Goal: Task Accomplishment & Management: Complete application form

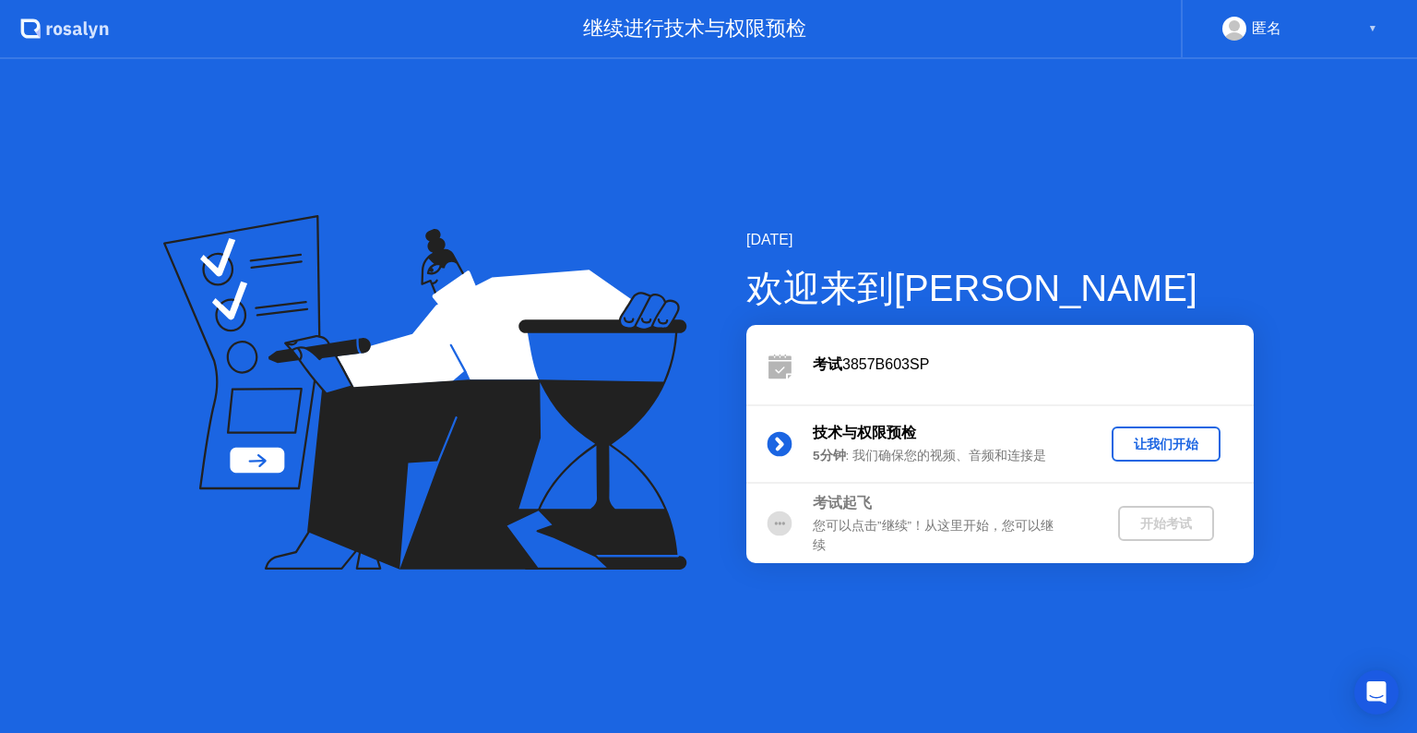
click at [1152, 447] on div "让我们开始" at bounding box center [1166, 445] width 94 height 18
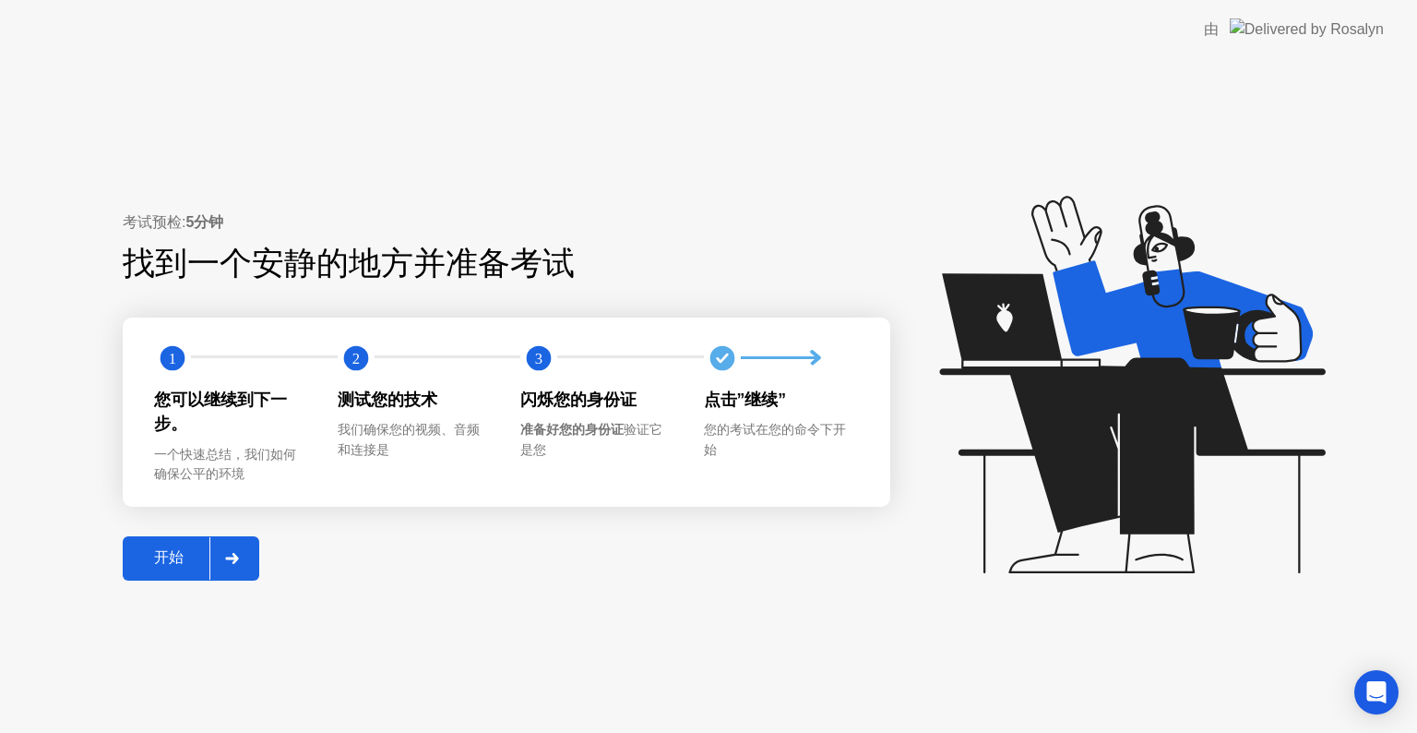
click at [195, 555] on div "开始" at bounding box center [168, 557] width 81 height 19
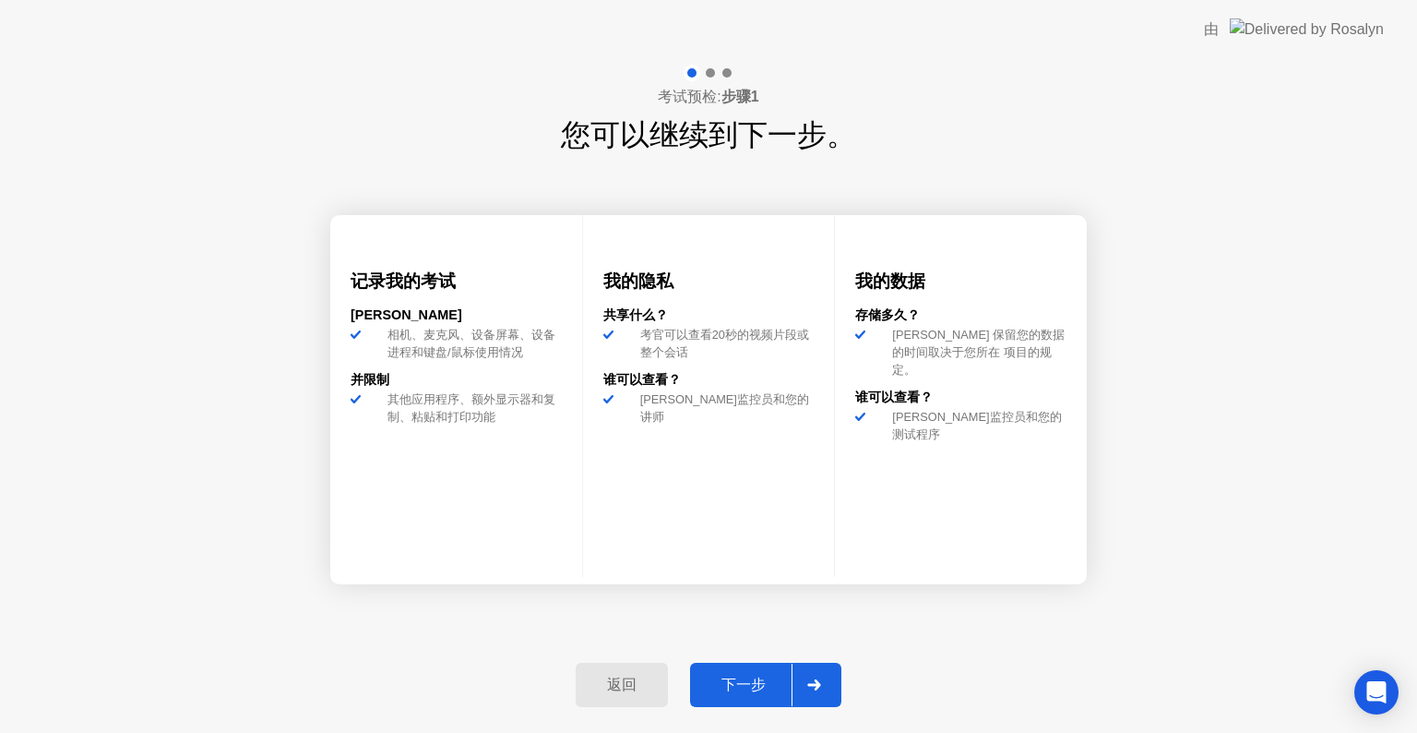
click at [749, 667] on button "下一步" at bounding box center [765, 685] width 151 height 44
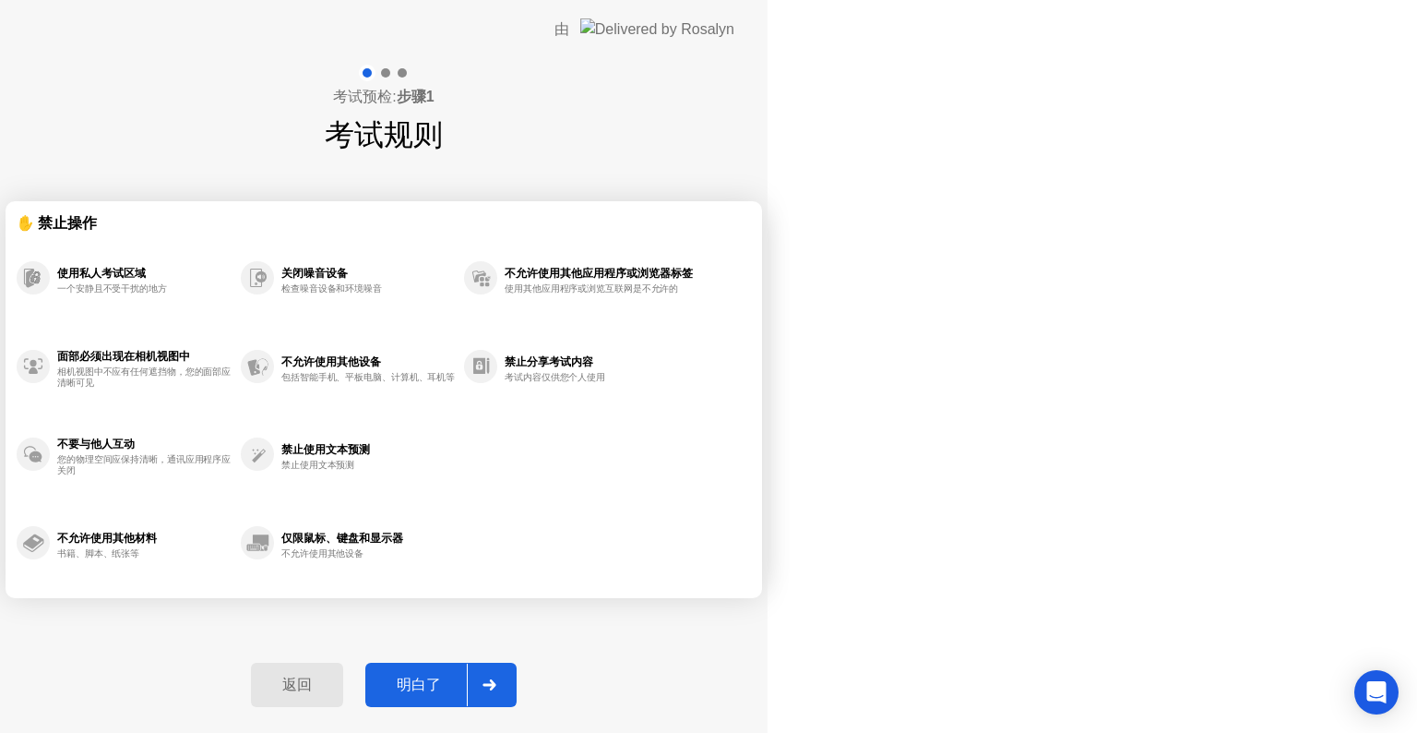
click at [517, 667] on button "明白了" at bounding box center [440, 685] width 151 height 44
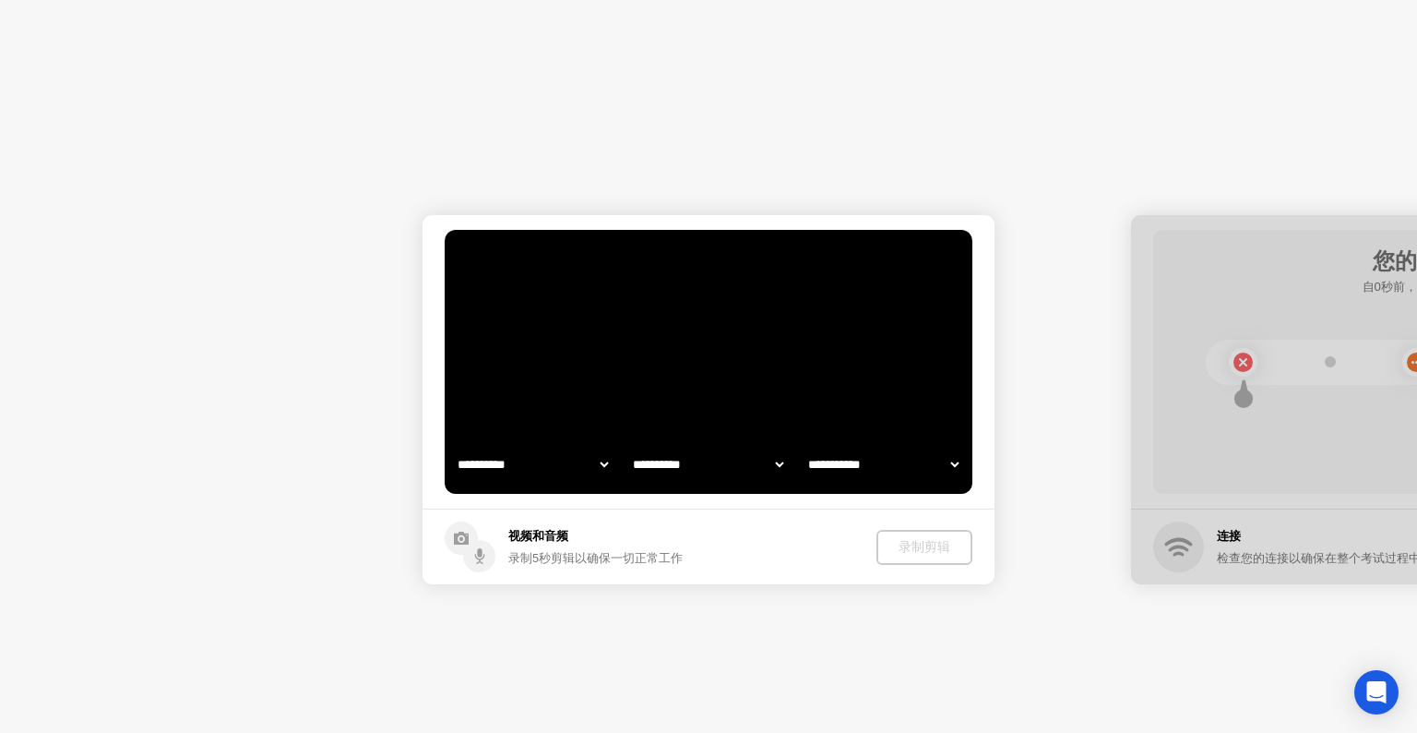
select select "**********"
select select "*******"
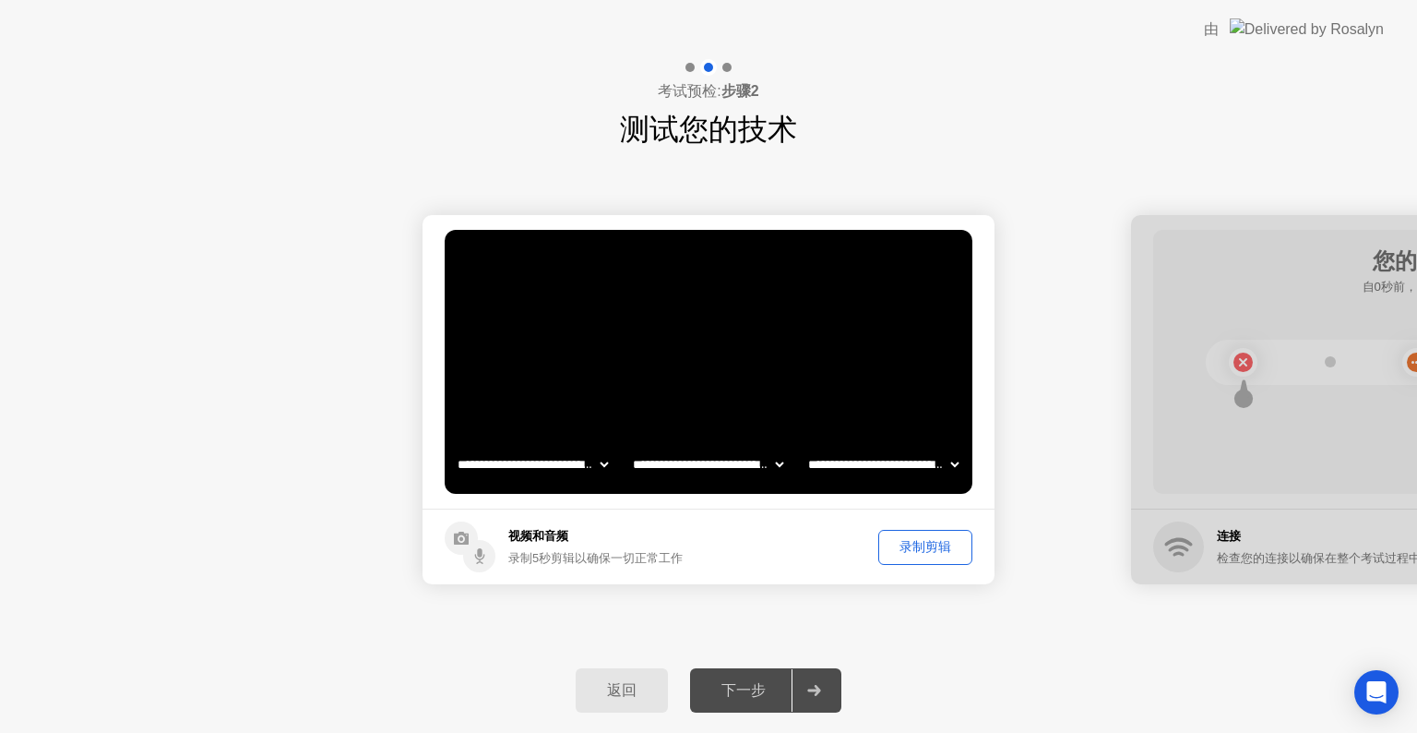
click at [746, 687] on div "下一步" at bounding box center [744, 690] width 96 height 19
click at [750, 687] on div "下一步" at bounding box center [744, 690] width 96 height 19
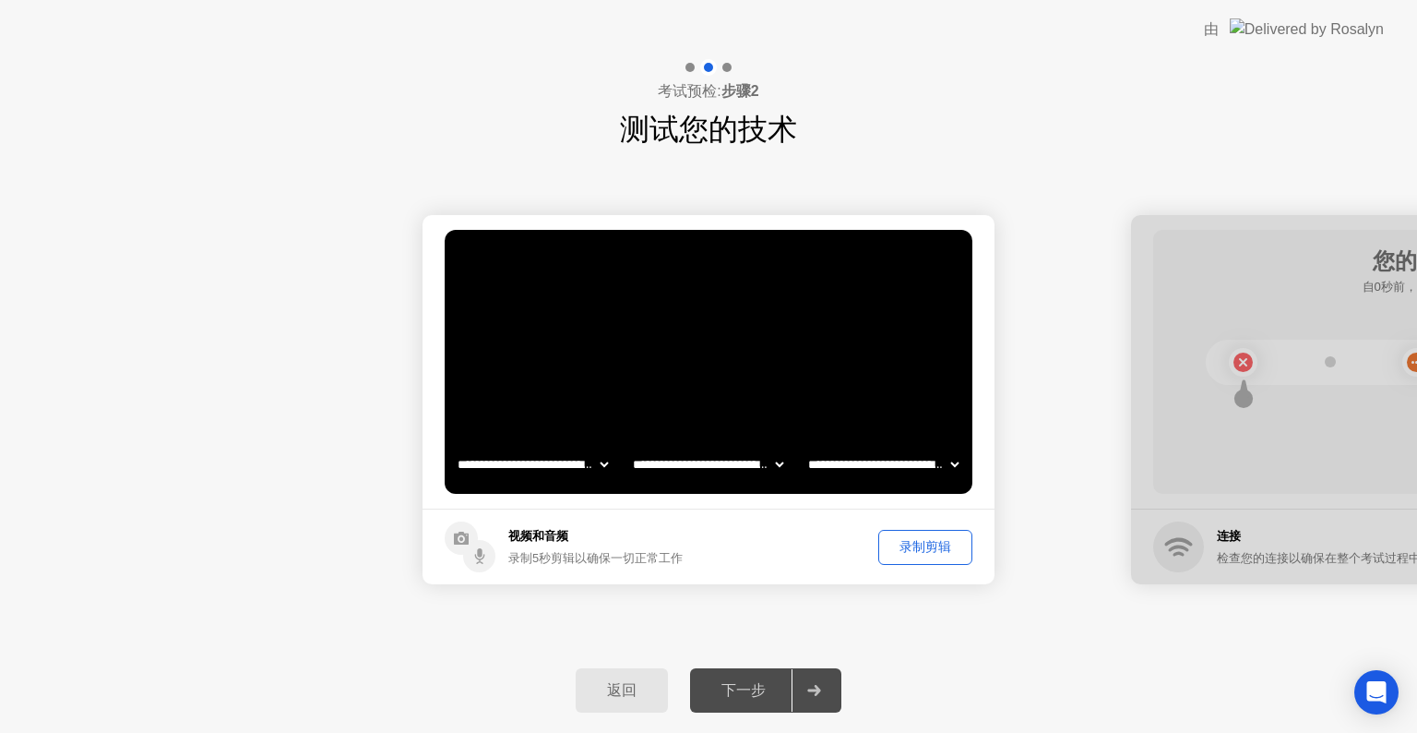
click at [751, 687] on div "下一步" at bounding box center [744, 690] width 96 height 19
click at [885, 549] on div "录制剪辑" at bounding box center [925, 547] width 81 height 18
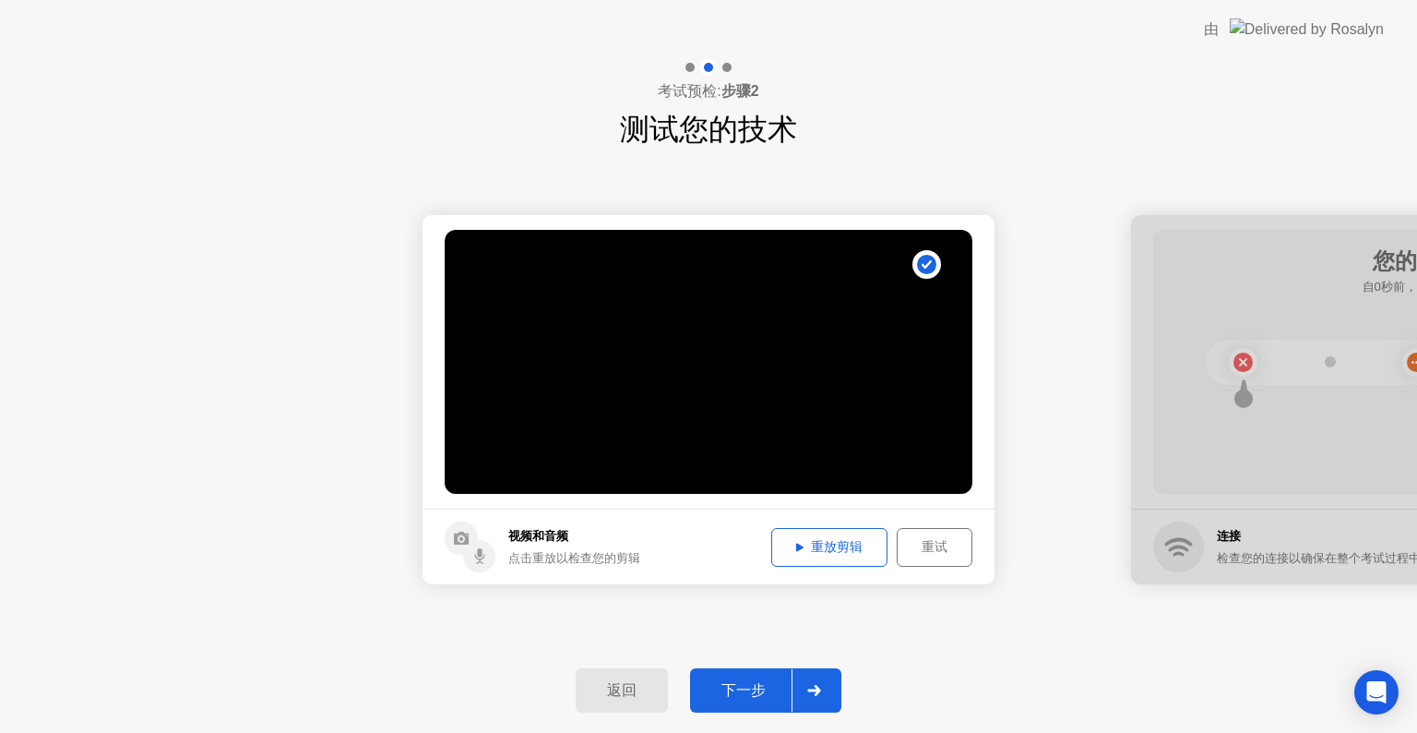
click at [854, 559] on button "重放剪辑" at bounding box center [829, 547] width 116 height 39
click at [758, 707] on button "下一步" at bounding box center [765, 690] width 151 height 44
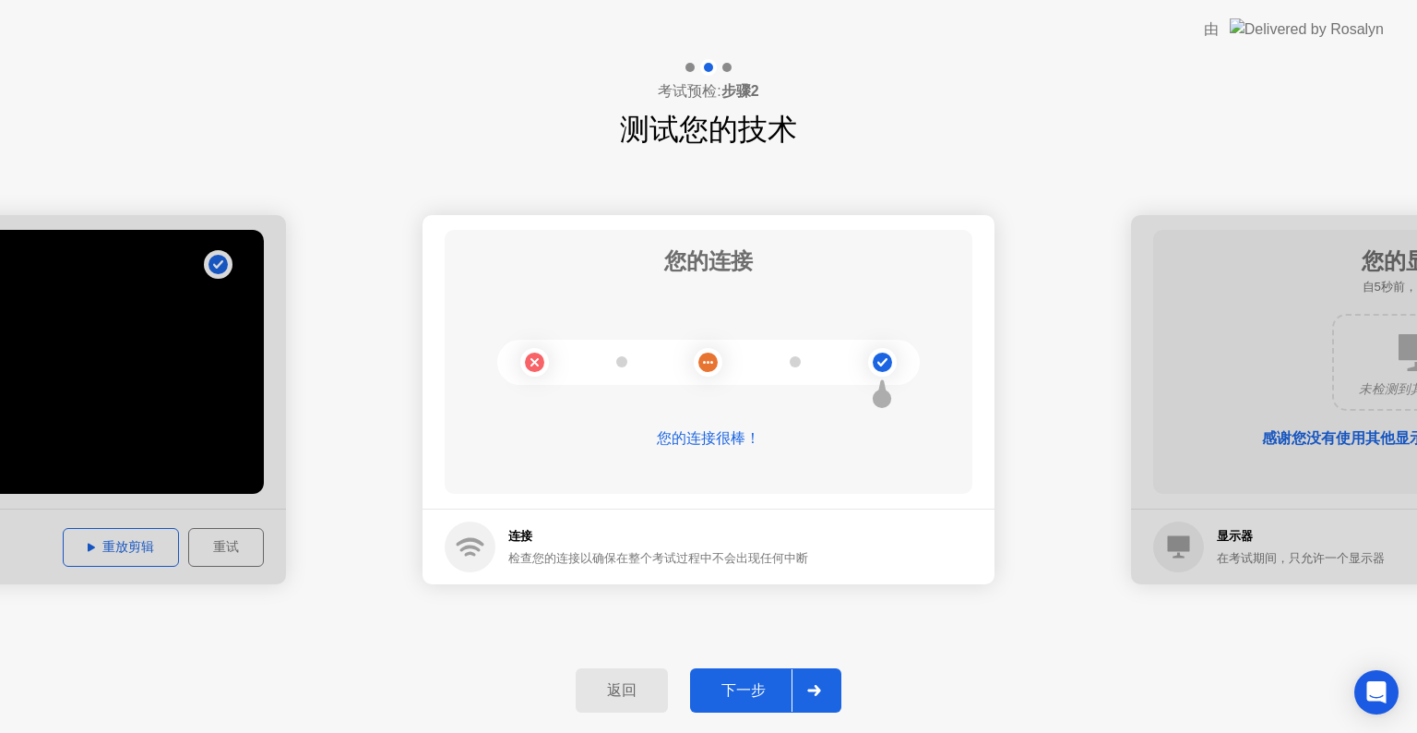
click at [735, 684] on div "下一步" at bounding box center [744, 690] width 96 height 19
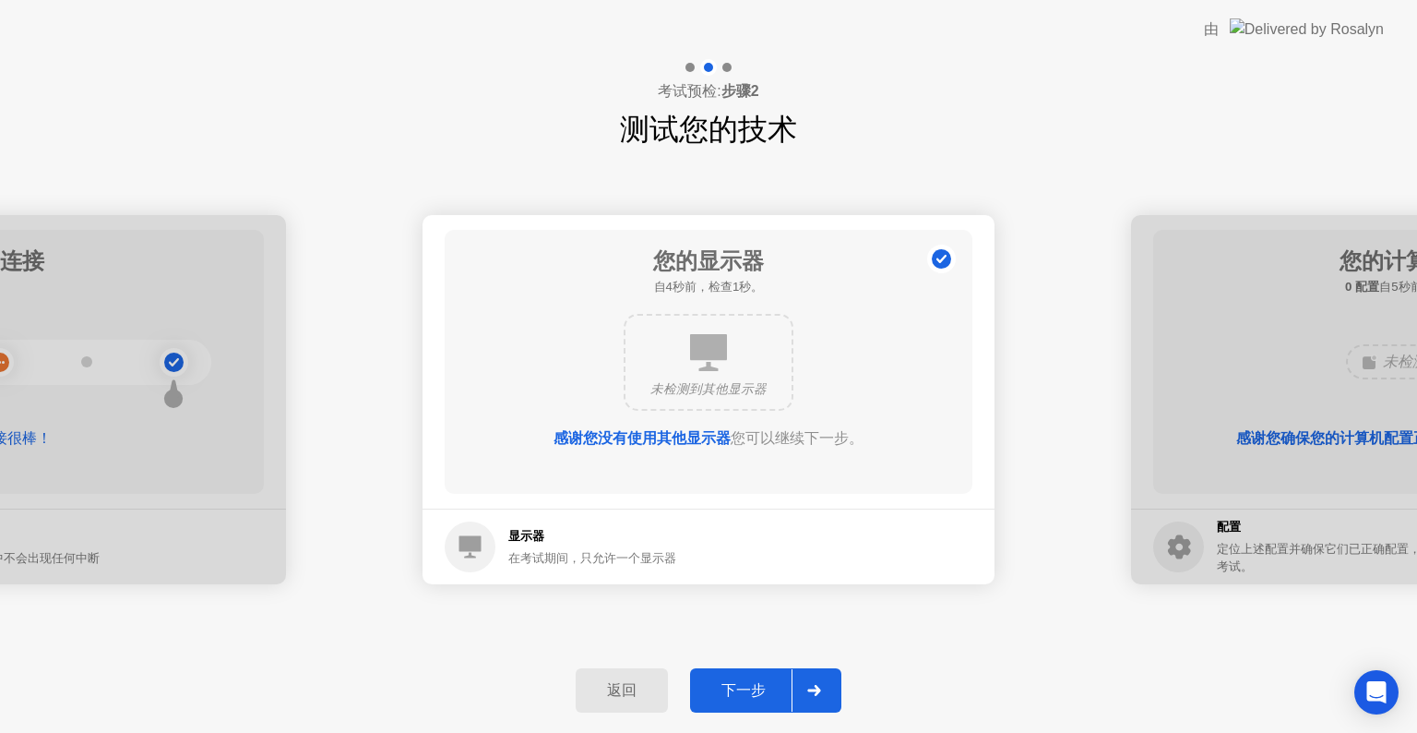
click at [756, 686] on div "下一步" at bounding box center [744, 690] width 96 height 19
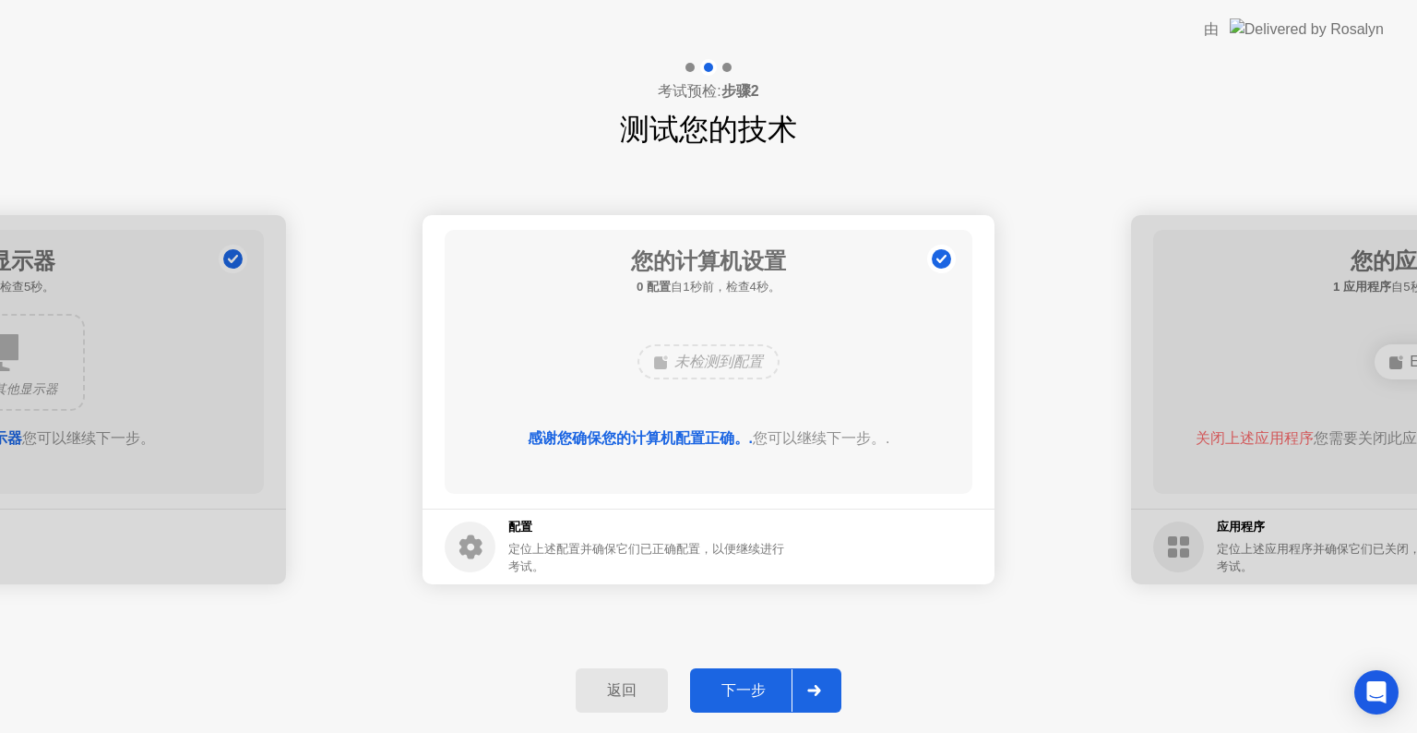
click at [753, 681] on div "下一步" at bounding box center [744, 690] width 96 height 19
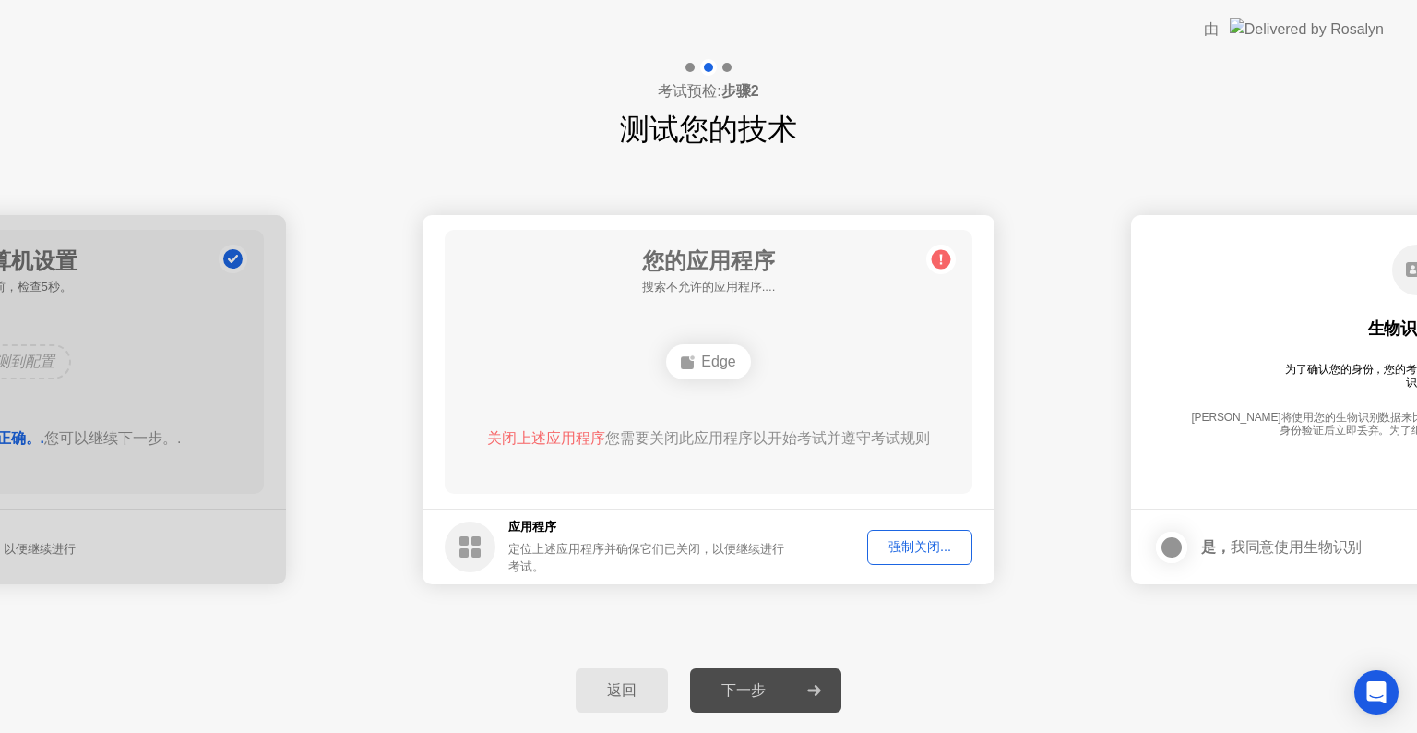
click at [906, 555] on div "强制关闭..." at bounding box center [920, 547] width 92 height 18
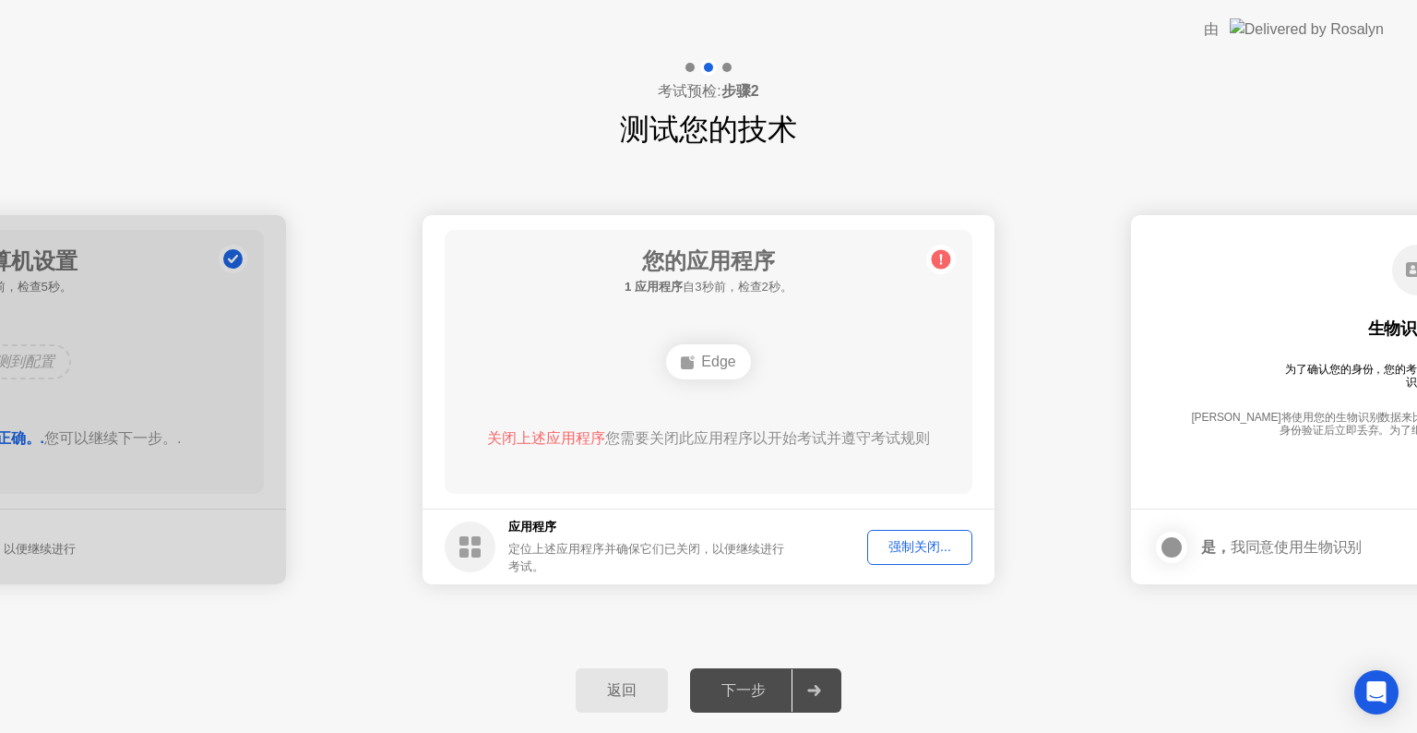
click at [882, 543] on div "强制关闭..." at bounding box center [920, 547] width 92 height 18
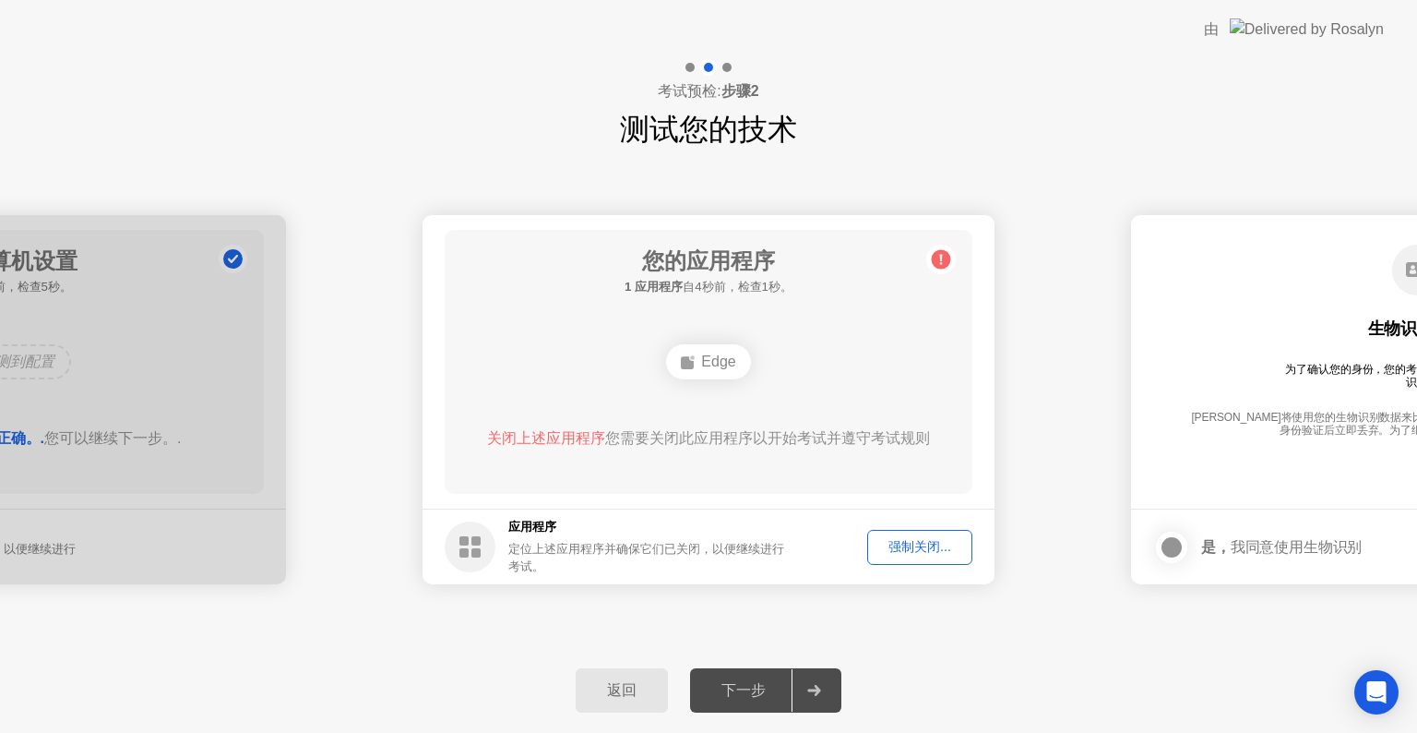
click at [868, 545] on button "强制关闭..." at bounding box center [919, 547] width 105 height 35
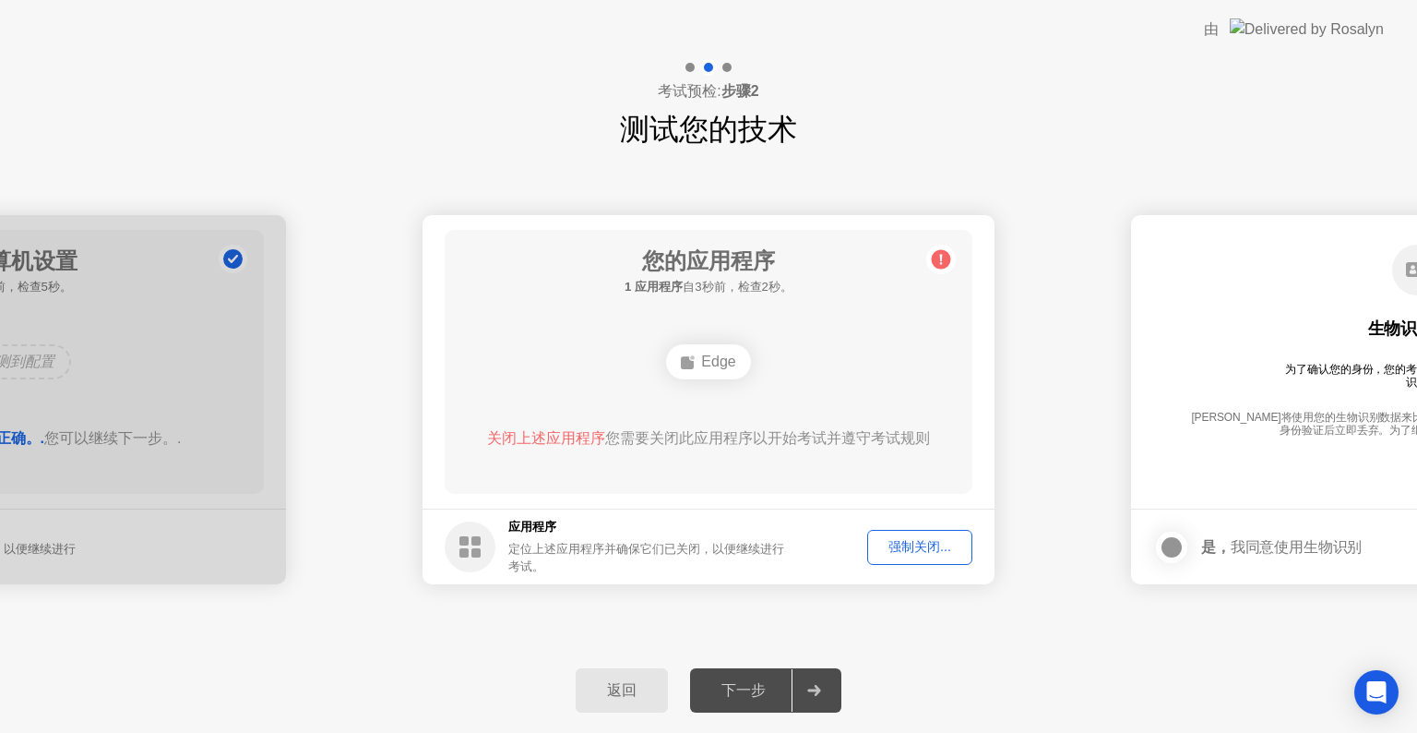
click at [1008, 103] on div "考试预检: 步骤2 测试您的技术" at bounding box center [708, 105] width 1417 height 92
click at [610, 557] on div "定位上述应用程序并确保它们已关闭，以便继续进行考试。" at bounding box center [648, 557] width 280 height 35
click at [491, 541] on circle at bounding box center [470, 546] width 51 height 51
click at [882, 553] on div "强制关闭..." at bounding box center [920, 547] width 92 height 18
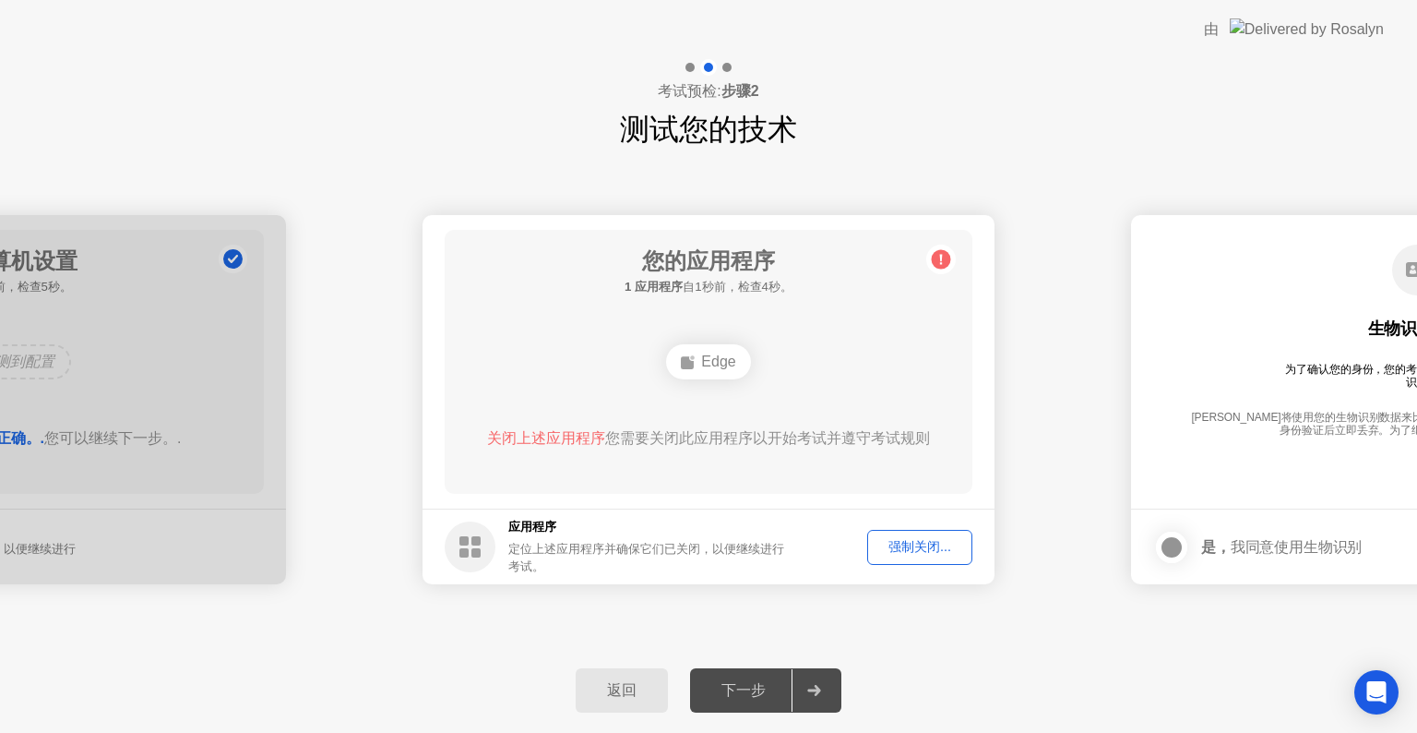
click at [979, 459] on main "您的应用程序 1 应用程序 自1秒前，检查4秒。 Edge 关闭上述应用程序 您需要关闭此应用程序以开始考试并遵守考试规则" at bounding box center [709, 361] width 572 height 293
click at [536, 439] on span "关闭上述应用程序" at bounding box center [546, 438] width 118 height 16
click at [904, 555] on div "强制关闭..." at bounding box center [920, 547] width 92 height 18
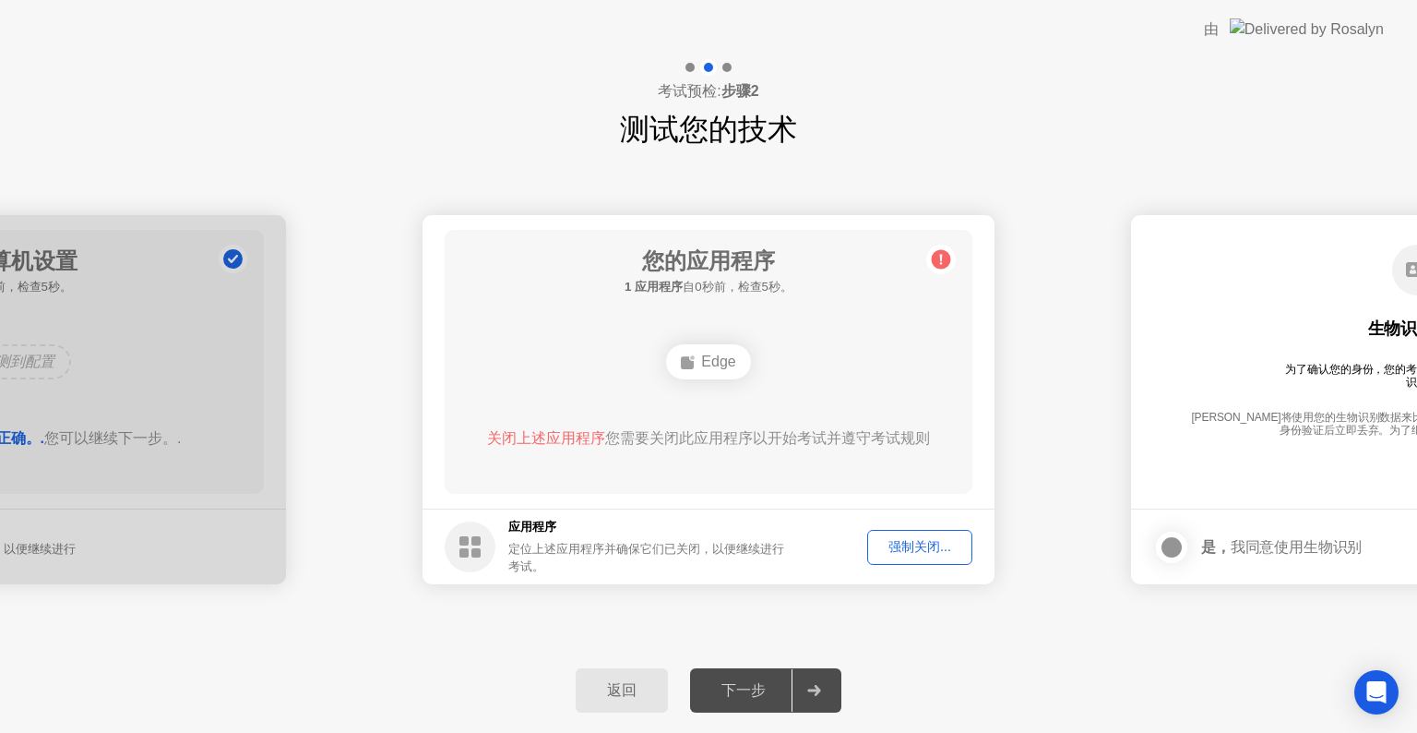
click at [906, 542] on div "强制关闭..." at bounding box center [920, 547] width 92 height 18
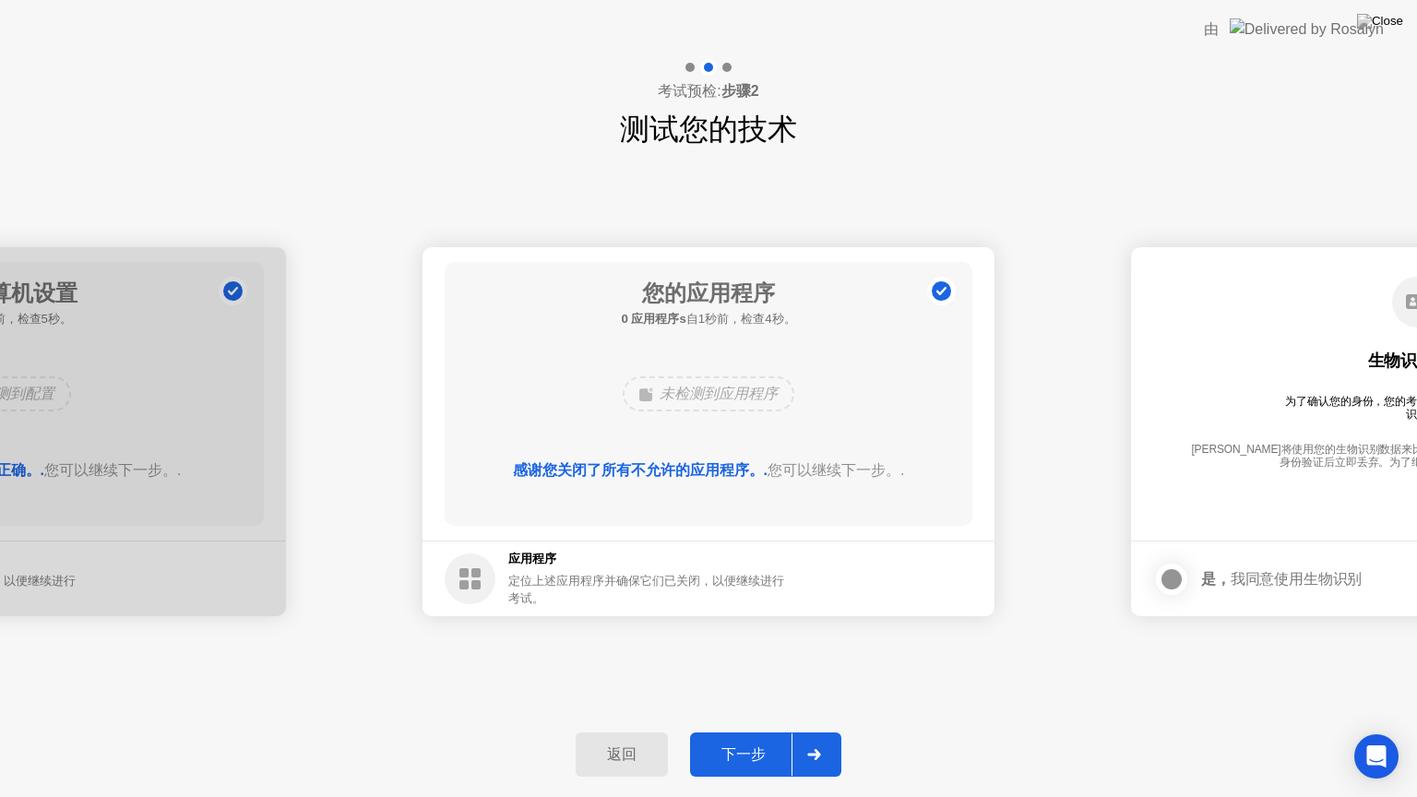
click at [748, 732] on button "下一步" at bounding box center [765, 755] width 151 height 44
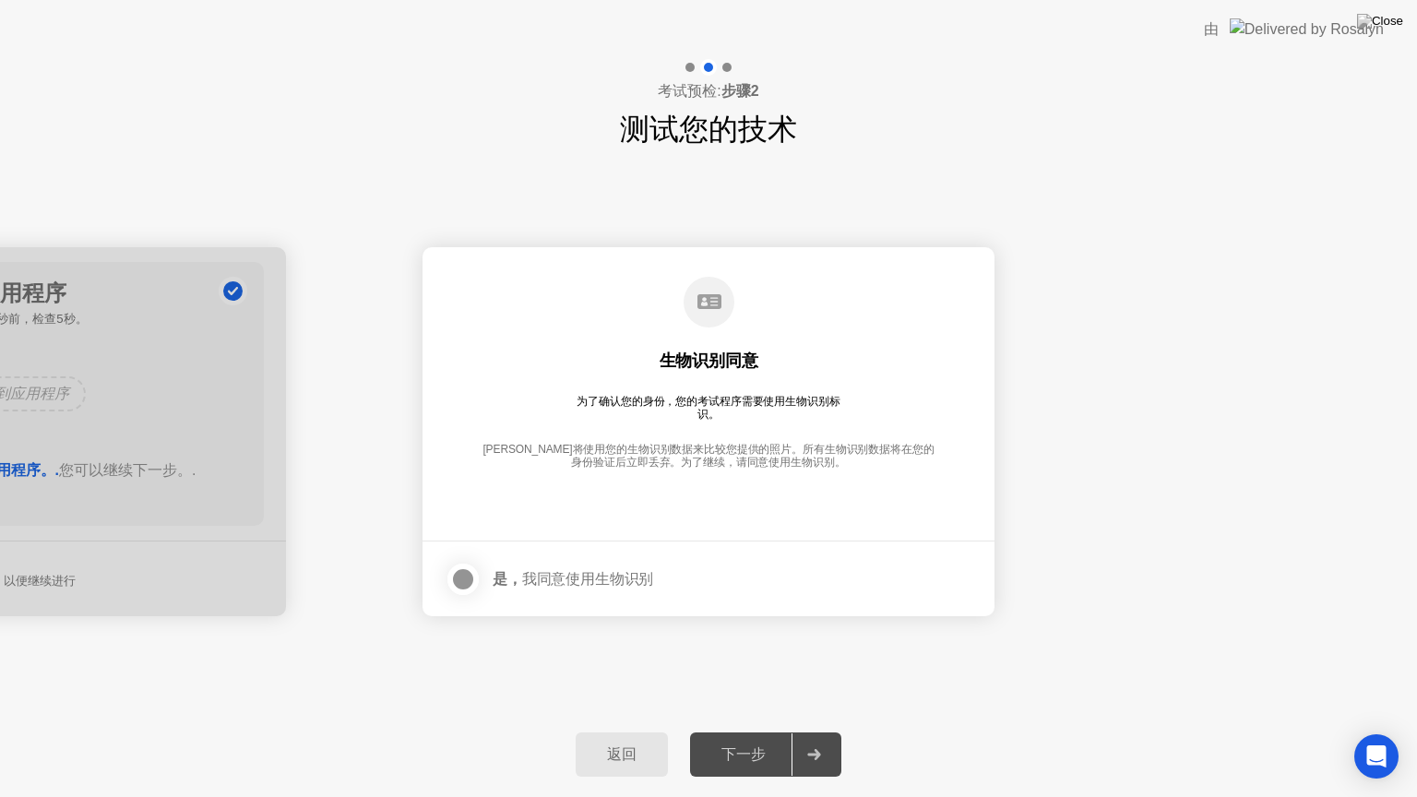
click at [465, 568] on div at bounding box center [463, 579] width 22 height 22
click at [761, 732] on button "下一步" at bounding box center [765, 755] width 151 height 44
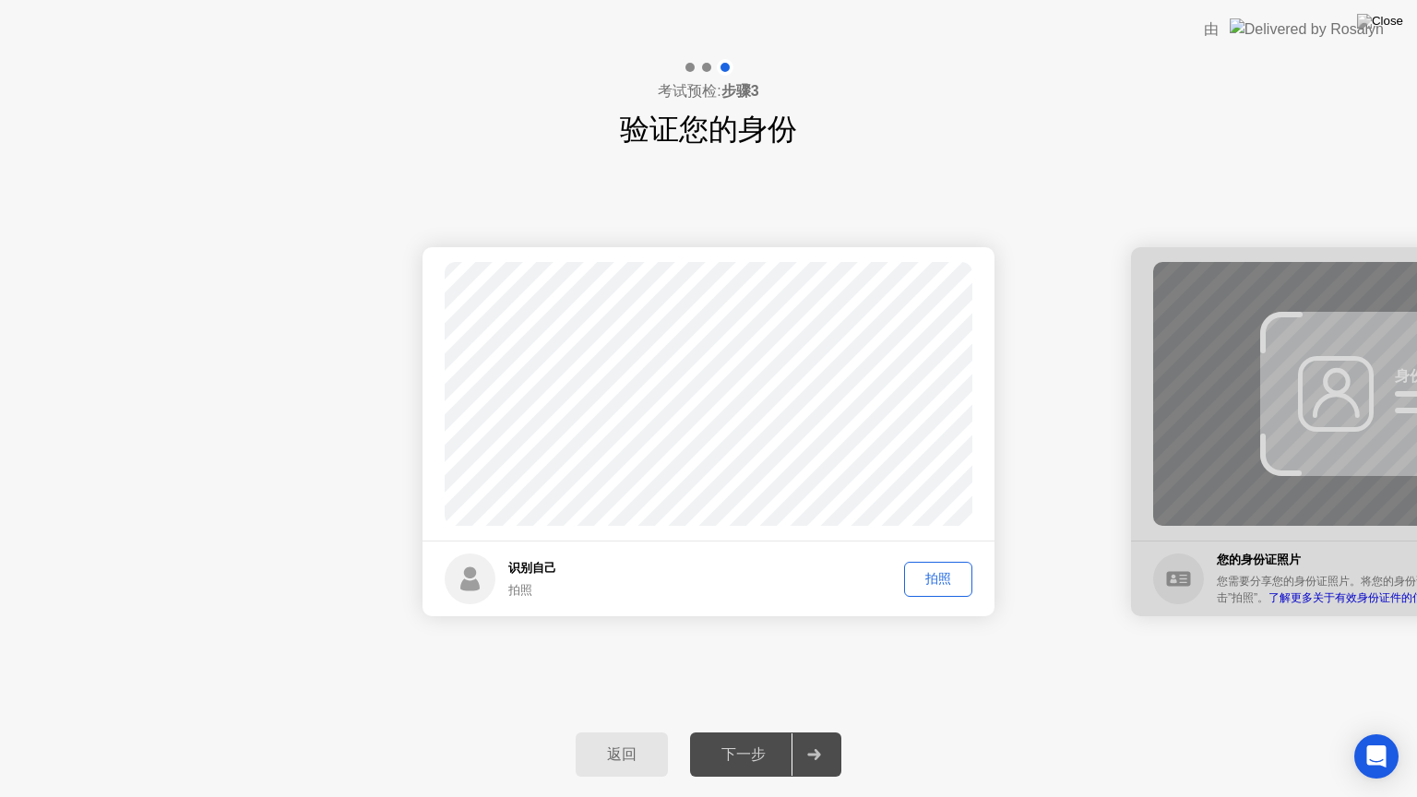
click at [927, 582] on div "拍照" at bounding box center [938, 579] width 55 height 18
click at [764, 732] on div "下一步" at bounding box center [744, 755] width 96 height 19
